Goal: Transaction & Acquisition: Register for event/course

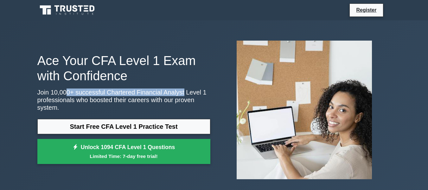
drag, startPoint x: 62, startPoint y: 95, endPoint x: 174, endPoint y: 97, distance: 112.6
click at [174, 97] on p "Join 10,000+ successful Chartered Financial Analyst Level 1 professionals who b…" at bounding box center [123, 99] width 173 height 23
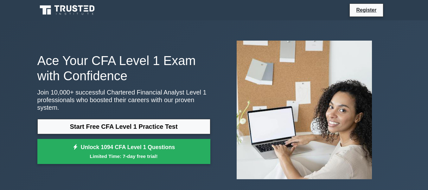
drag, startPoint x: 187, startPoint y: 98, endPoint x: 184, endPoint y: 100, distance: 3.4
click at [186, 99] on p "Join 10,000+ successful Chartered Financial Analyst Level 1 professionals who b…" at bounding box center [123, 99] width 173 height 23
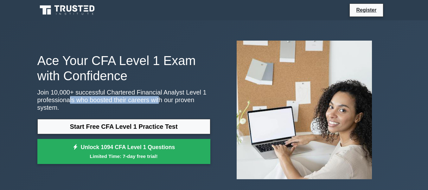
drag, startPoint x: 69, startPoint y: 103, endPoint x: 164, endPoint y: 103, distance: 94.8
click at [160, 103] on p "Join 10,000+ successful Chartered Financial Analyst Level 1 professionals who b…" at bounding box center [123, 99] width 173 height 23
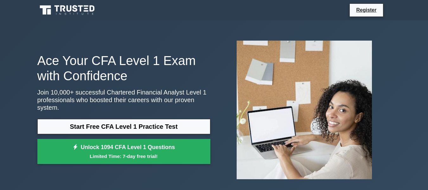
click at [179, 100] on p "Join 10,000+ successful Chartered Financial Analyst Level 1 professionals who b…" at bounding box center [123, 99] width 173 height 23
click at [368, 8] on link "Register" at bounding box center [367, 10] width 28 height 8
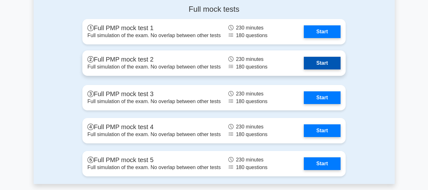
scroll to position [1839, 0]
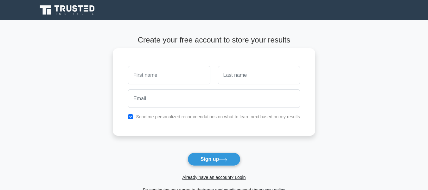
click at [168, 74] on input "text" at bounding box center [169, 75] width 82 height 18
drag, startPoint x: 165, startPoint y: 77, endPoint x: 120, endPoint y: 72, distance: 45.6
click at [120, 72] on div "G Kahindi Send me personalized recommendations on what to learn next based on m…" at bounding box center [214, 92] width 203 height 88
drag, startPoint x: 151, startPoint y: 77, endPoint x: 171, endPoint y: 79, distance: 20.4
click at [171, 79] on input "Gladys Kahindi" at bounding box center [169, 75] width 82 height 18
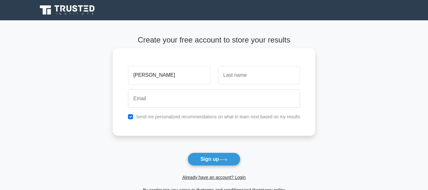
type input "Gladys"
click at [245, 80] on input "text" at bounding box center [259, 75] width 82 height 18
paste input "Kahindi"
type input "Kahindi"
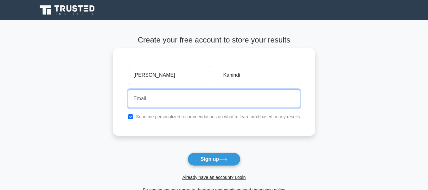
click at [177, 95] on input "email" at bounding box center [214, 98] width 172 height 18
type input "gladyskahindi@gmail.com"
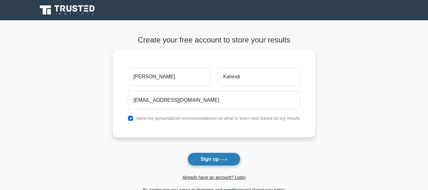
click at [232, 159] on button "Sign up" at bounding box center [214, 159] width 53 height 13
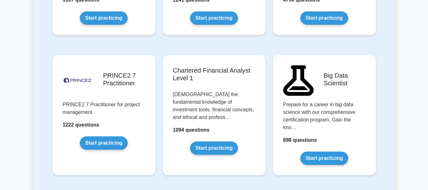
scroll to position [1363, 0]
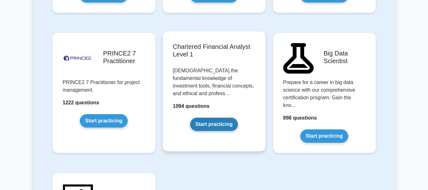
click at [225, 118] on link "Start practicing" at bounding box center [214, 124] width 48 height 13
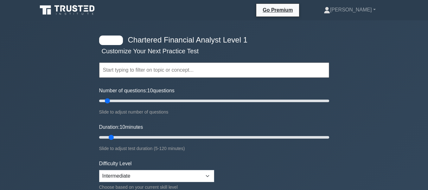
click at [136, 70] on input "text" at bounding box center [214, 69] width 230 height 15
drag, startPoint x: 123, startPoint y: 51, endPoint x: 203, endPoint y: 55, distance: 80.6
click at [203, 55] on div "Topics Quantitative Methods Economics Financial Reporting and Analysis Corporat…" at bounding box center [214, 61] width 230 height 36
click at [144, 74] on input "text" at bounding box center [214, 69] width 230 height 15
